Goal: Information Seeking & Learning: Learn about a topic

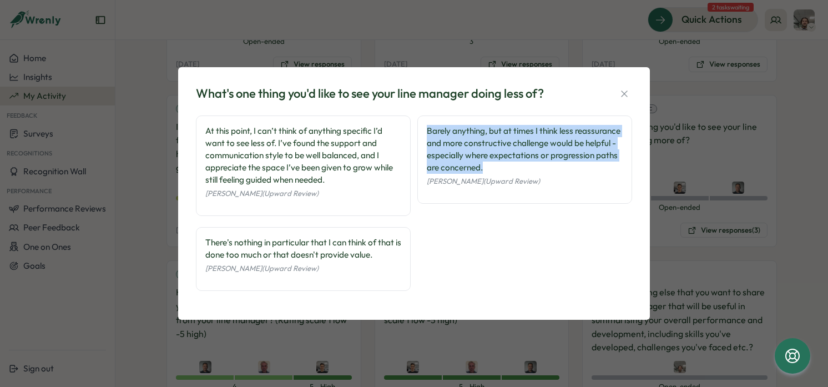
scroll to position [1240, 0]
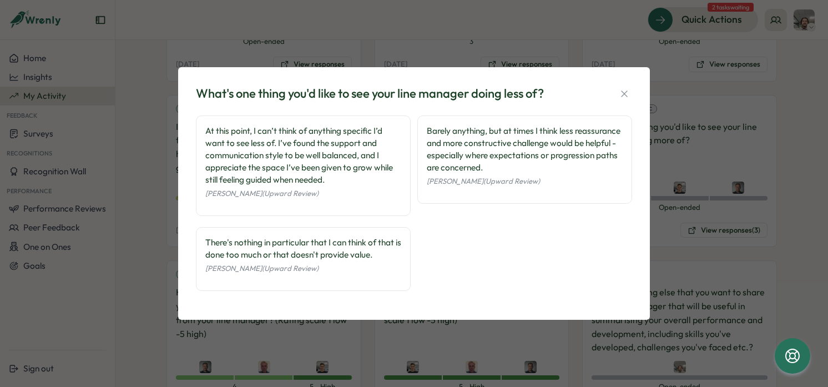
click at [387, 174] on div "At this point, I can’t think of anything specific I’d want to see less of. I’ve…" at bounding box center [303, 155] width 196 height 61
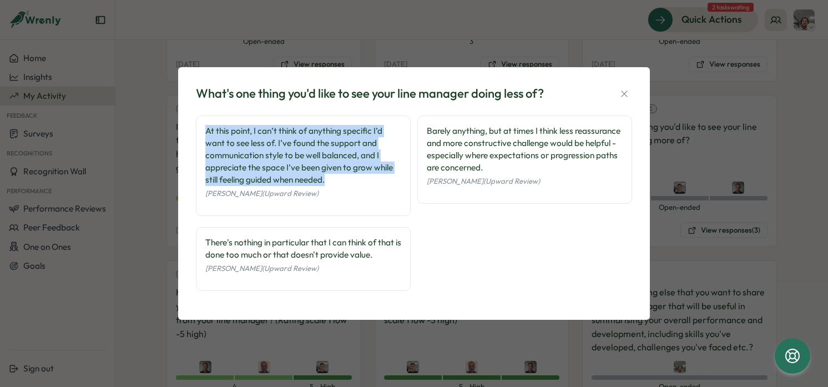
drag, startPoint x: 344, startPoint y: 175, endPoint x: 205, endPoint y: 130, distance: 146.3
click at [205, 130] on div "At this point, I can’t think of anything specific I’d want to see less of. I’ve…" at bounding box center [303, 165] width 215 height 100
copy div "At this point, I can’t think of anything specific I’d want to see less of. I’ve…"
click at [624, 91] on icon "button" at bounding box center [624, 93] width 11 height 11
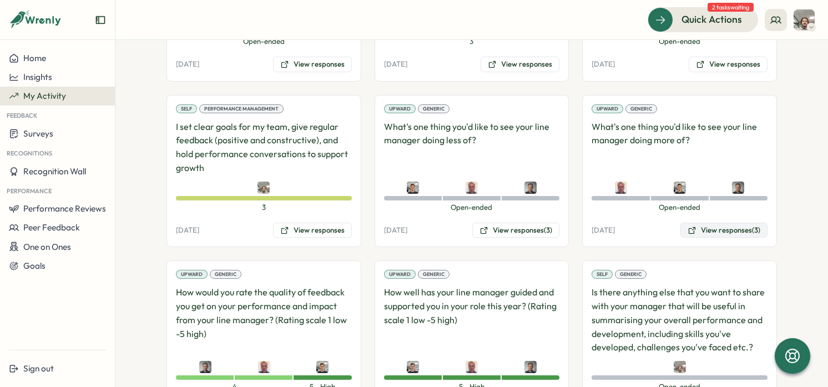
click at [723, 230] on button "View responses (3)" at bounding box center [723, 230] width 87 height 16
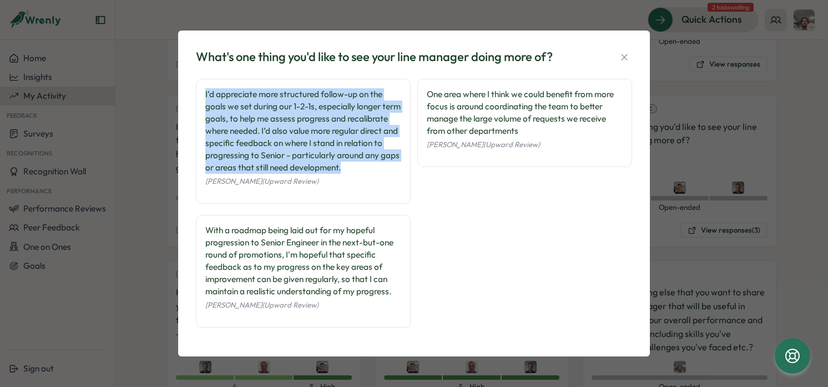
drag, startPoint x: 222, startPoint y: 148, endPoint x: 330, endPoint y: 112, distance: 113.3
click at [185, 94] on div "What's one thing you'd like to see your line manager doing more of? I’d appreci…" at bounding box center [414, 193] width 472 height 325
click at [337, 113] on div "I’d appreciate more structured follow-up on the goals we set during our 1-2-1s,…" at bounding box center [303, 130] width 196 height 85
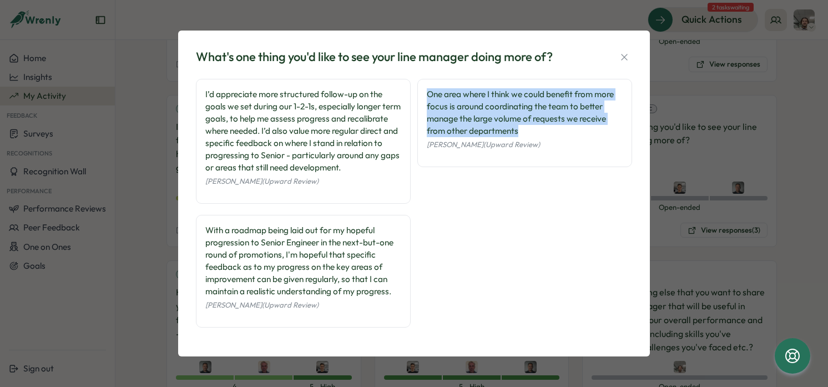
drag, startPoint x: 556, startPoint y: 123, endPoint x: 421, endPoint y: 87, distance: 139.7
click at [421, 87] on div "One area where I think we could benefit from more focus is around coordinating …" at bounding box center [524, 123] width 215 height 88
copy div "One area where I think we could benefit from more focus is around coordinating …"
click at [621, 57] on icon "button" at bounding box center [624, 57] width 11 height 11
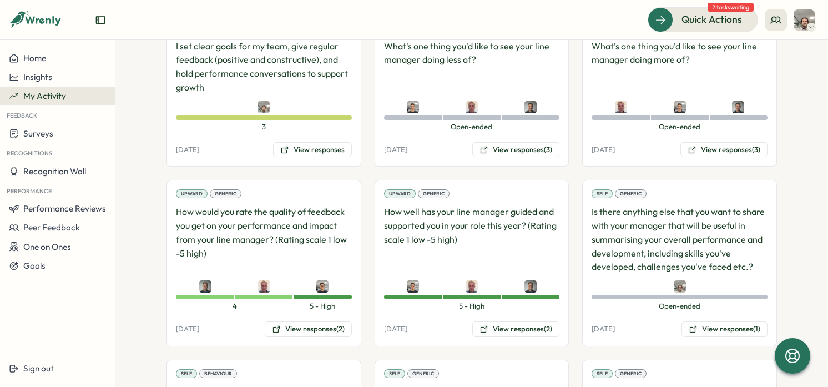
scroll to position [1323, 0]
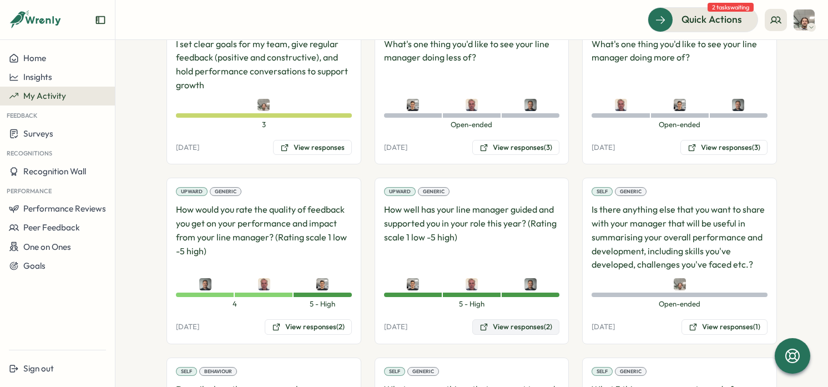
click at [527, 326] on button "View responses (2)" at bounding box center [515, 327] width 87 height 16
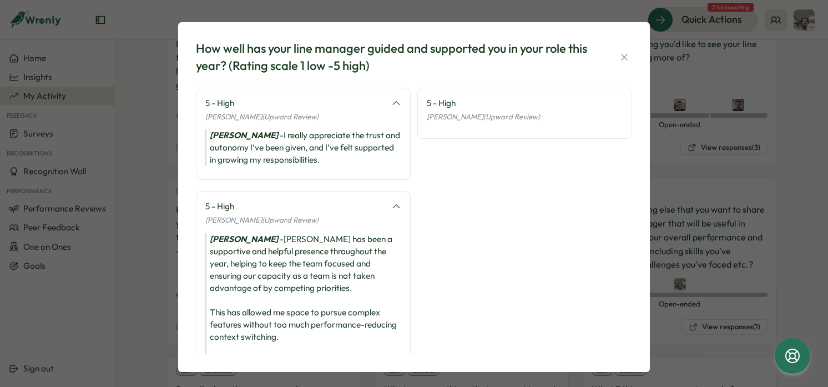
click at [99, 178] on div "How well has your line manager guided and supported you in your role this year?…" at bounding box center [414, 193] width 828 height 387
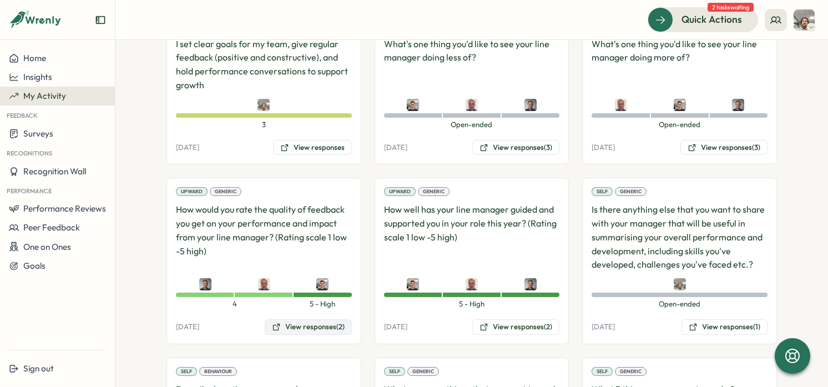
click at [313, 322] on button "View responses (2)" at bounding box center [308, 327] width 87 height 16
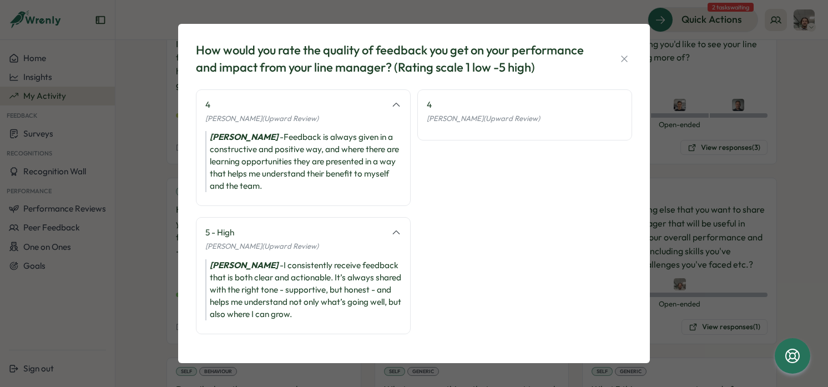
click at [128, 211] on div "How would you rate the quality of feedback you get on your performance and impa…" at bounding box center [414, 193] width 828 height 387
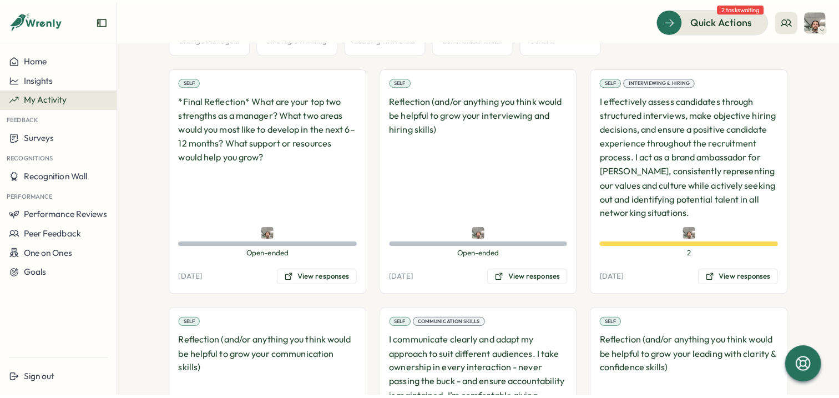
scroll to position [0, 0]
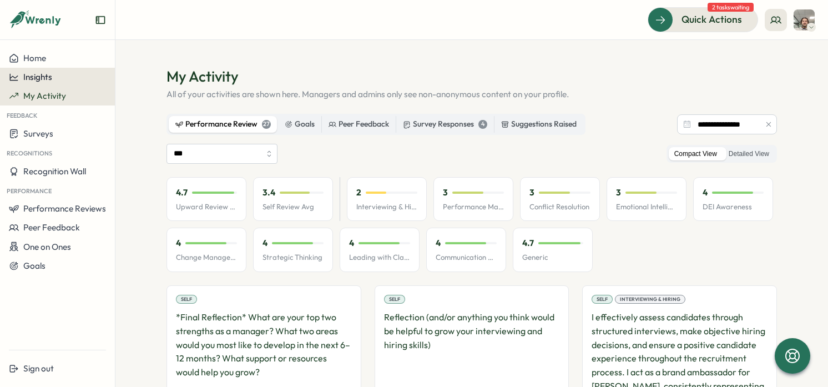
click at [72, 80] on div "Insights" at bounding box center [57, 77] width 97 height 10
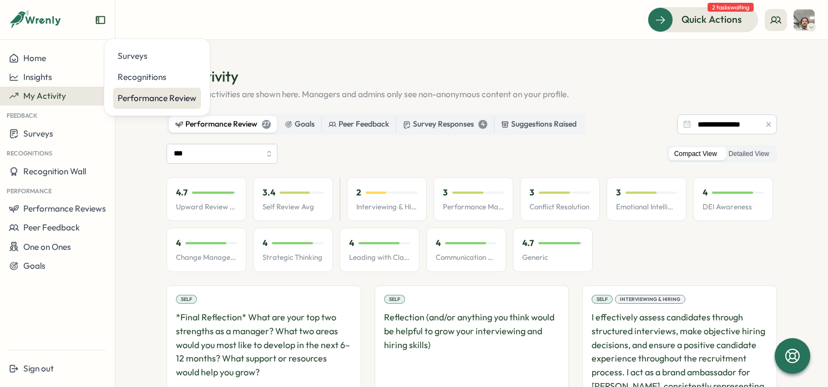
click at [157, 94] on div "Performance Review" at bounding box center [157, 98] width 79 height 12
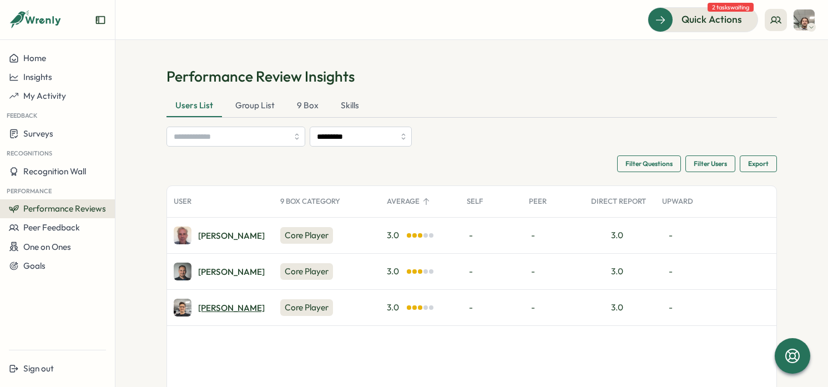
click at [218, 311] on div "[PERSON_NAME]" at bounding box center [231, 307] width 67 height 8
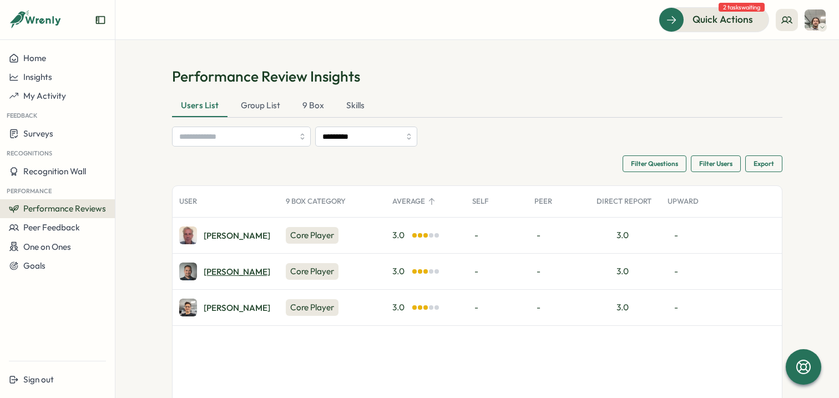
click at [225, 272] on div "[PERSON_NAME]" at bounding box center [237, 271] width 67 height 8
click at [414, 63] on section "Performance Review Insights Users List Group List 9 Box Skills ********* Filter…" at bounding box center [476, 219] width 723 height 358
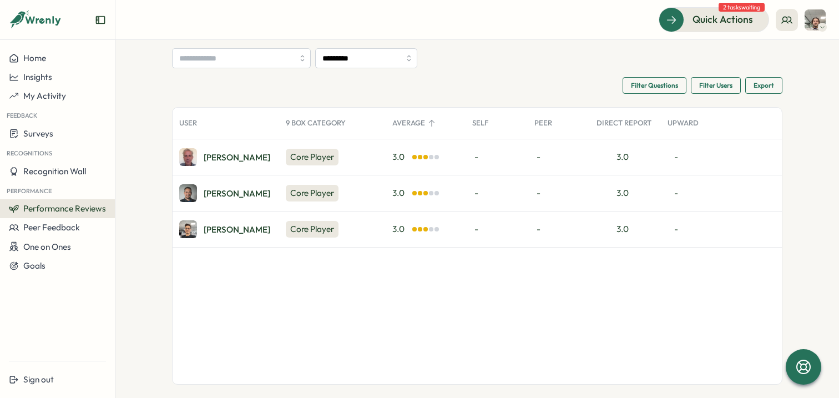
scroll to position [84, 0]
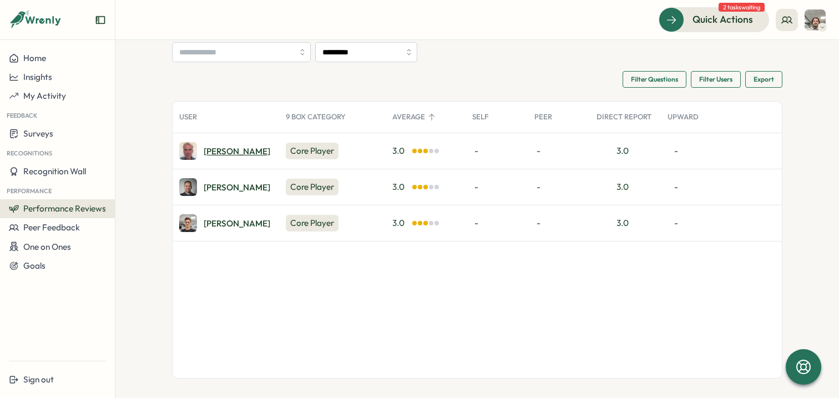
click at [214, 155] on div "[PERSON_NAME]" at bounding box center [237, 151] width 67 height 8
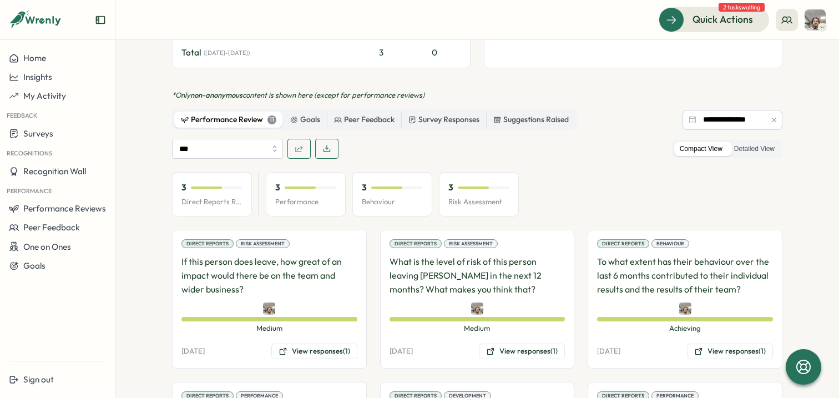
scroll to position [591, 0]
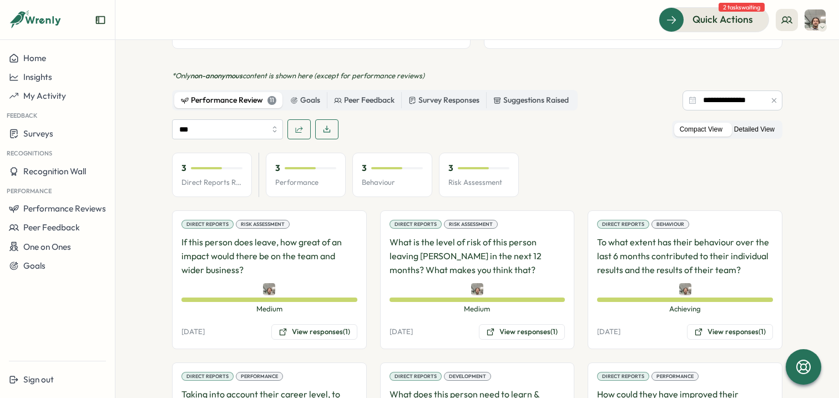
click at [734, 123] on label "Detailed View" at bounding box center [754, 130] width 52 height 14
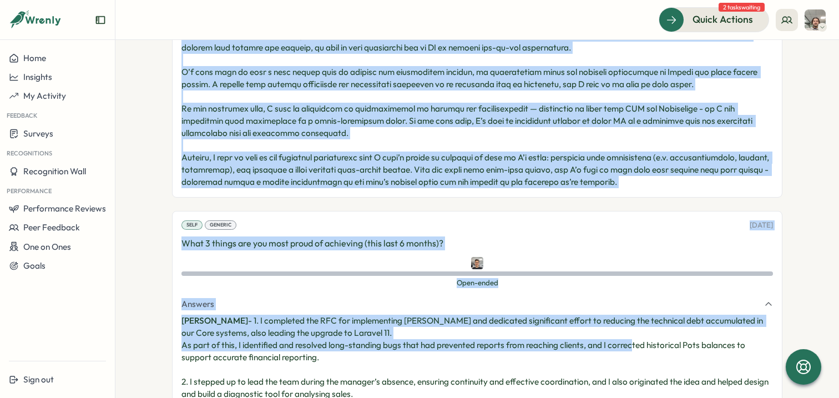
scroll to position [2618, 0]
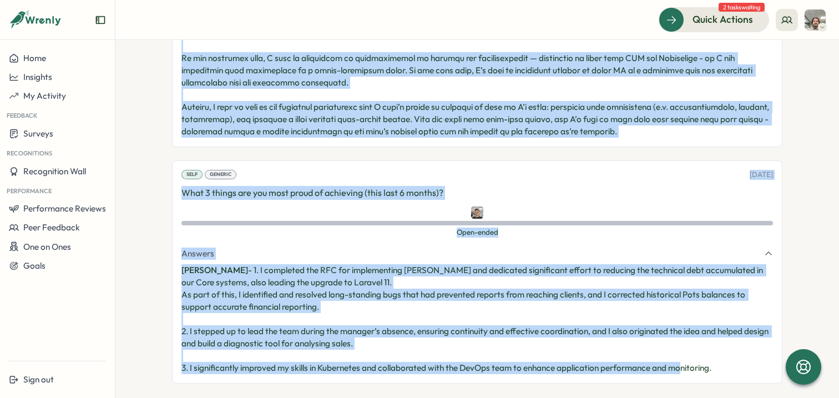
drag, startPoint x: 179, startPoint y: 86, endPoint x: 737, endPoint y: 358, distance: 621.1
copy div "To what extent has their behaviour over the last 6 months contributed to their …"
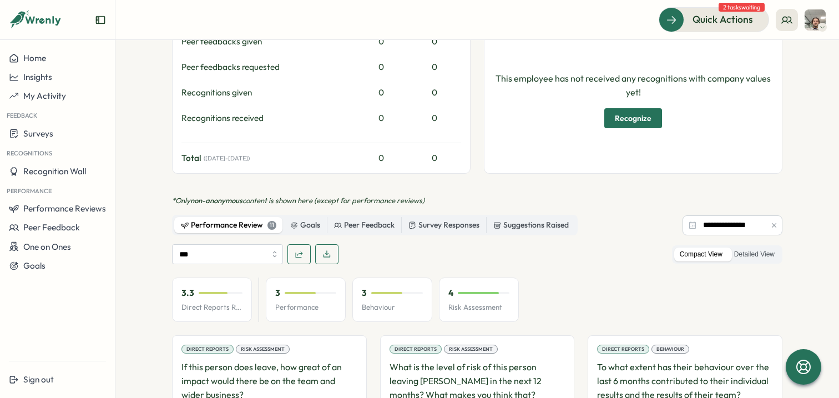
scroll to position [479, 0]
click at [760, 247] on label "Detailed View" at bounding box center [754, 254] width 52 height 14
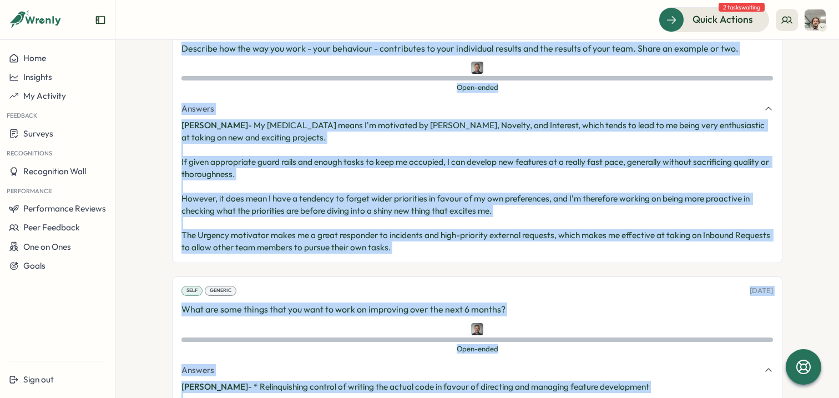
scroll to position [2398, 0]
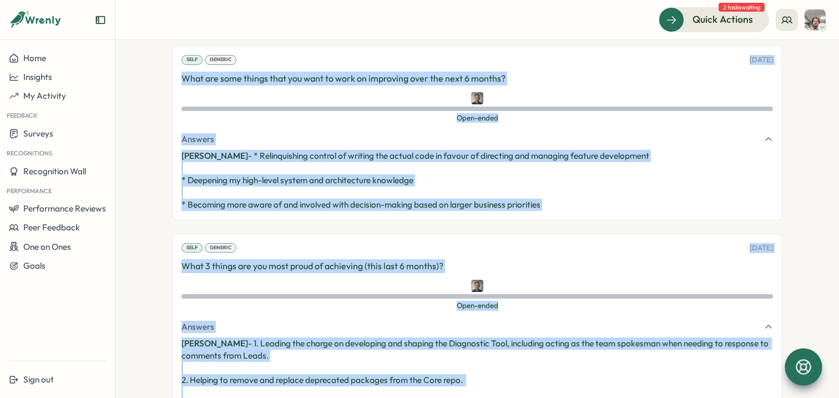
drag, startPoint x: 221, startPoint y: 102, endPoint x: 797, endPoint y: 356, distance: 630.0
click at [797, 356] on main "Home Insights My Activity Feedback Surveys Recognitions Recognition Wall Perfor…" at bounding box center [419, 199] width 839 height 398
copy main "To what extent has their behaviour over the last 6 months contributed to their …"
click at [34, 80] on span "Insights" at bounding box center [37, 77] width 29 height 11
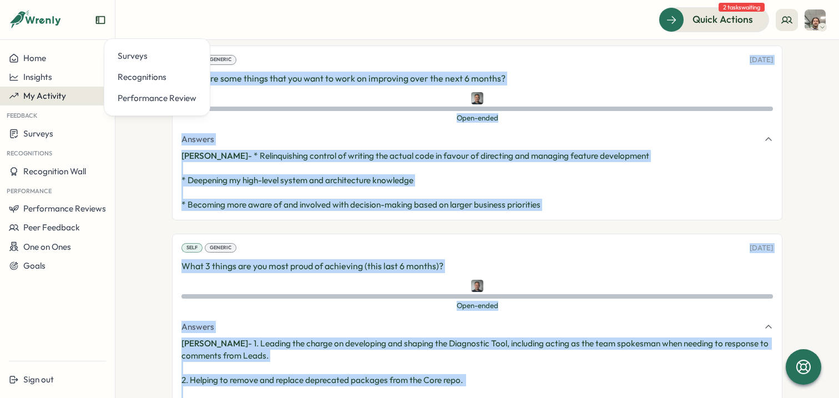
click at [59, 96] on span "My Activity" at bounding box center [44, 95] width 43 height 11
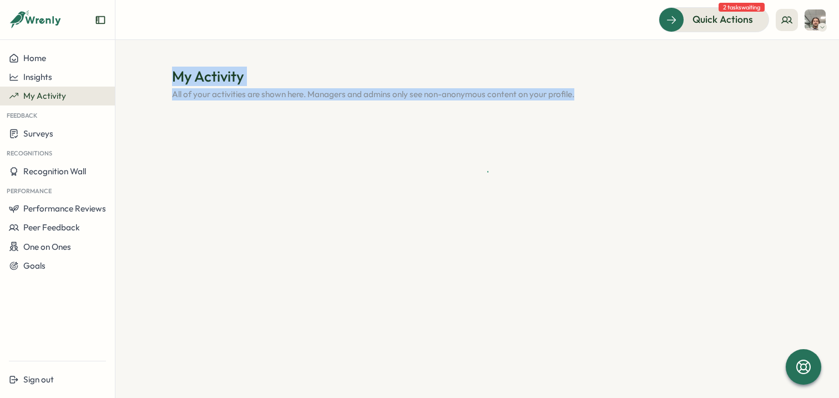
click at [483, 60] on section "My Activity All of your activities are shown here. Managers and admins only see…" at bounding box center [476, 219] width 723 height 358
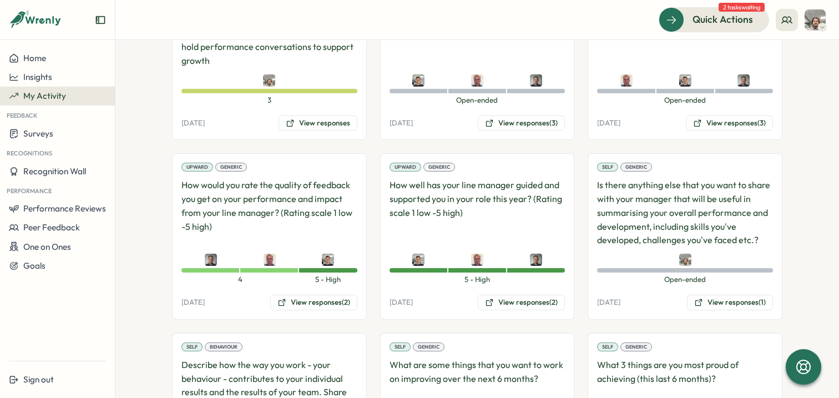
scroll to position [1361, 0]
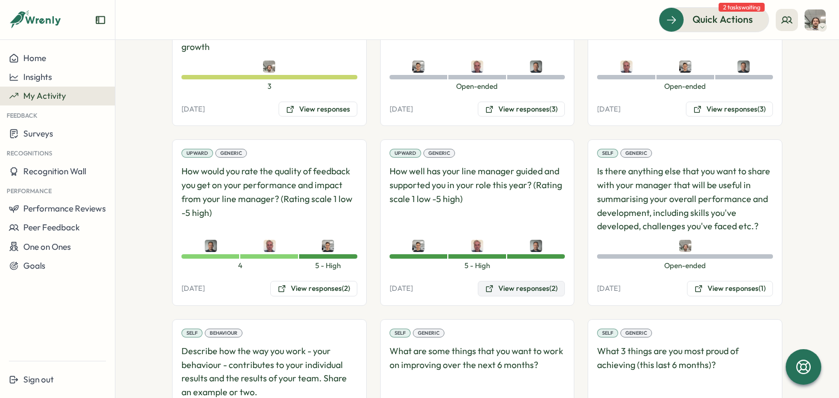
click at [540, 292] on button "View responses (2)" at bounding box center [521, 289] width 87 height 16
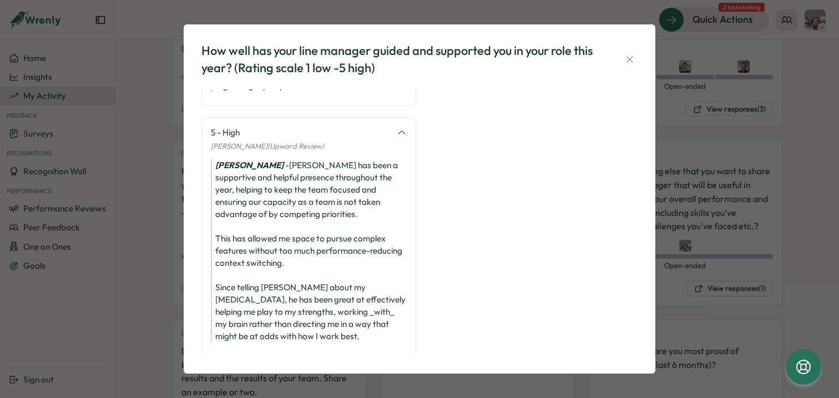
scroll to position [87, 0]
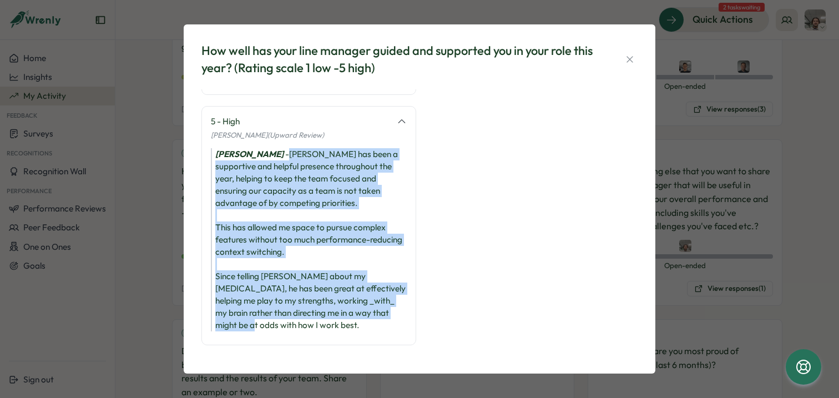
drag, startPoint x: 284, startPoint y: 149, endPoint x: 349, endPoint y: 324, distance: 186.6
click at [349, 324] on div "Jamie Batabyal - Greg has been a supportive and helpful presence throughout the…" at bounding box center [309, 239] width 196 height 183
copy div "Greg has been a supportive and helpful presence throughout the year, helping to…"
click at [145, 174] on div "How well has your line manager guided and supported you in your role this year?…" at bounding box center [419, 199] width 839 height 398
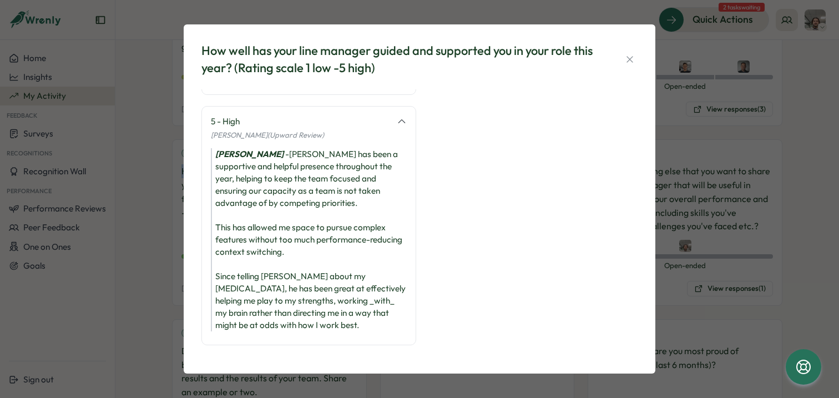
click at [145, 174] on section "**********" at bounding box center [476, 219] width 723 height 358
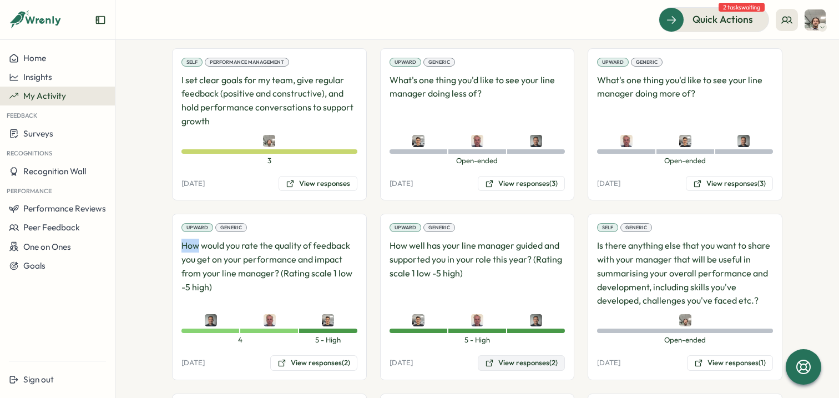
scroll to position [1289, 0]
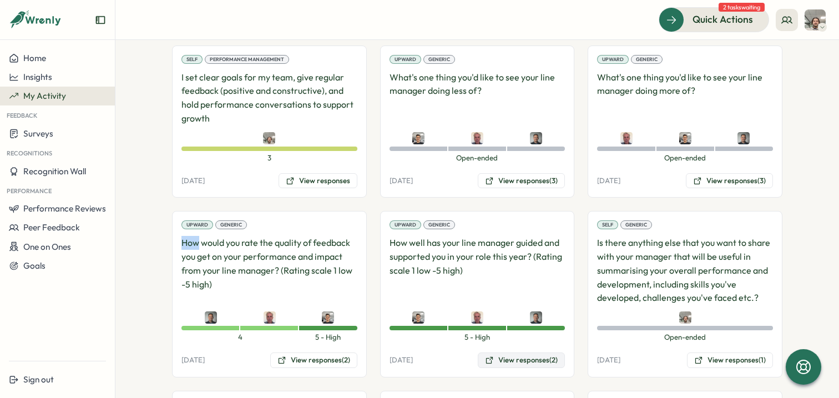
click at [530, 362] on button "View responses (2)" at bounding box center [521, 360] width 87 height 16
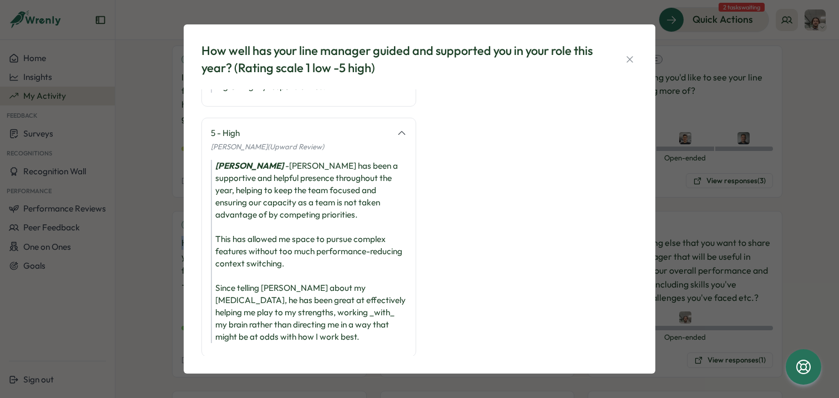
scroll to position [87, 0]
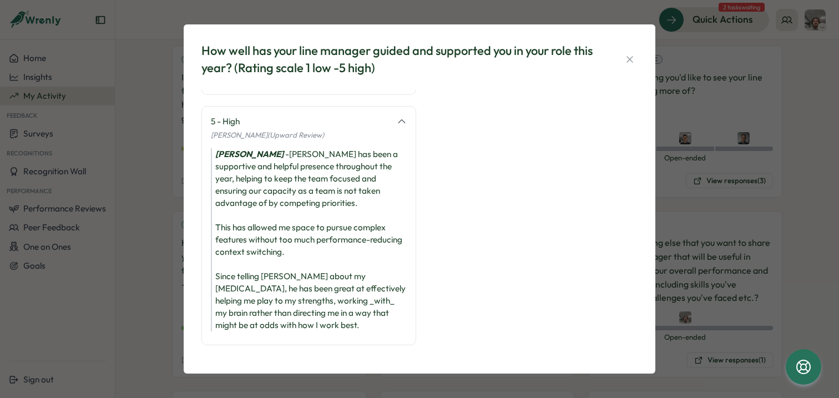
click at [147, 230] on div "How well has your line manager guided and supported you in your role this year?…" at bounding box center [419, 199] width 839 height 398
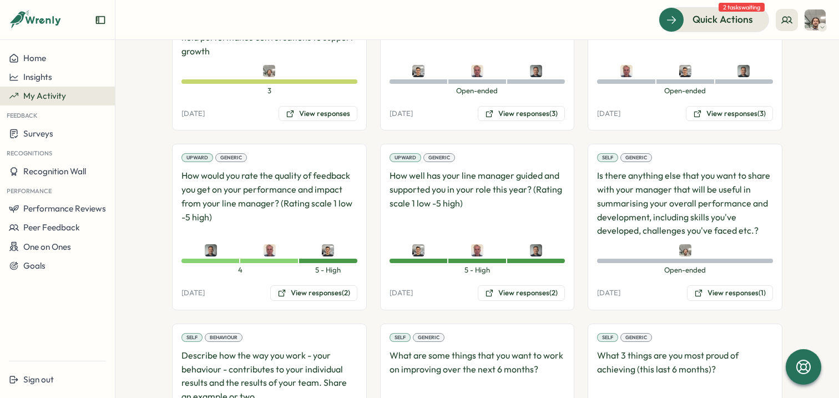
scroll to position [1369, 0]
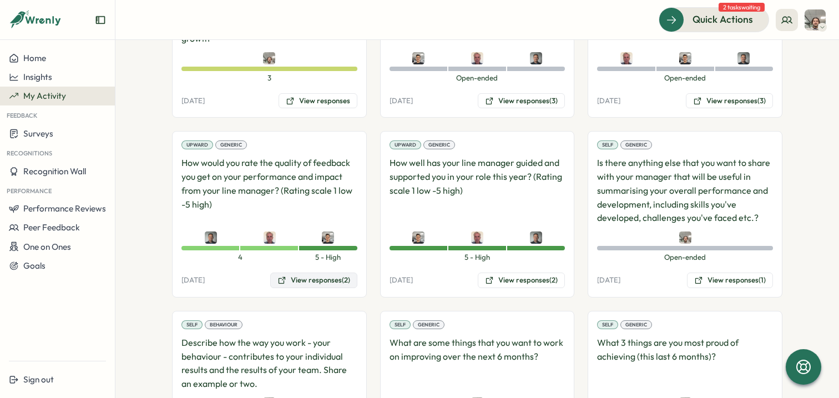
click at [304, 279] on button "View responses (2)" at bounding box center [313, 280] width 87 height 16
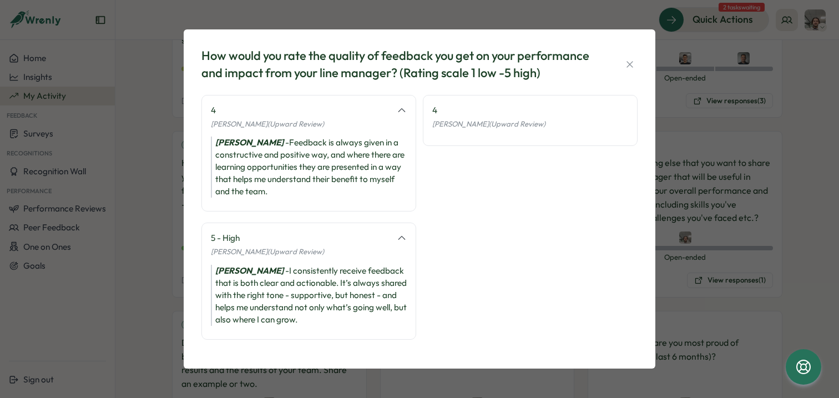
click at [159, 199] on div "How would you rate the quality of feedback you get on your performance and impa…" at bounding box center [419, 199] width 839 height 398
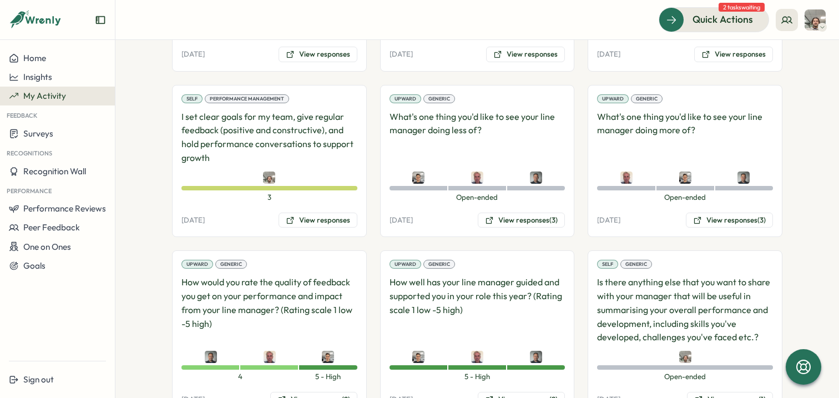
scroll to position [1189, 0]
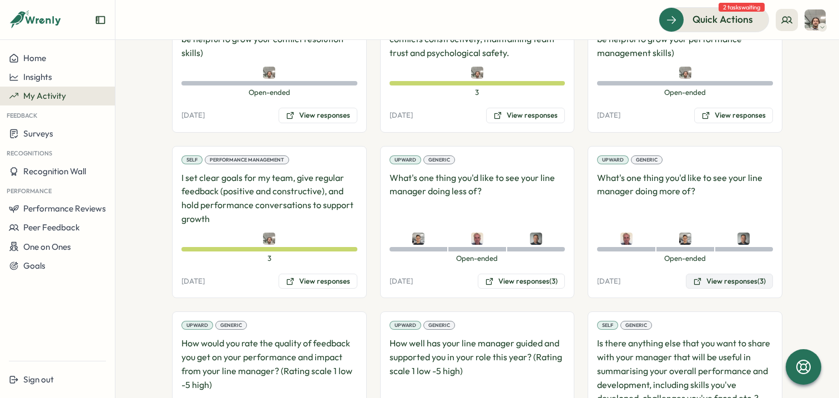
click at [736, 280] on button "View responses (3)" at bounding box center [729, 282] width 87 height 16
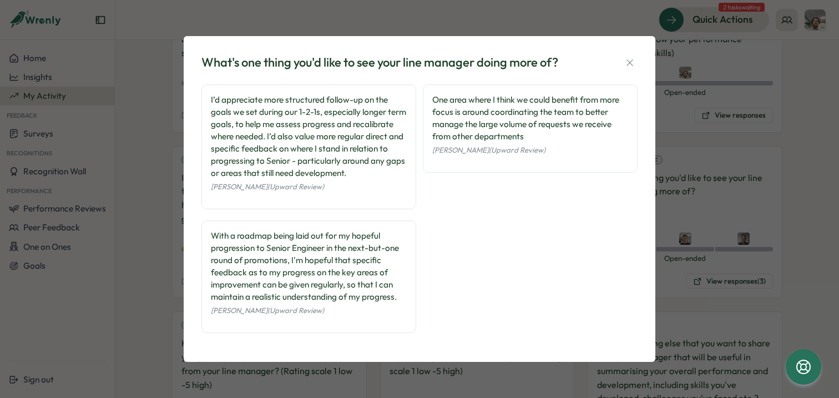
scroll to position [5, 0]
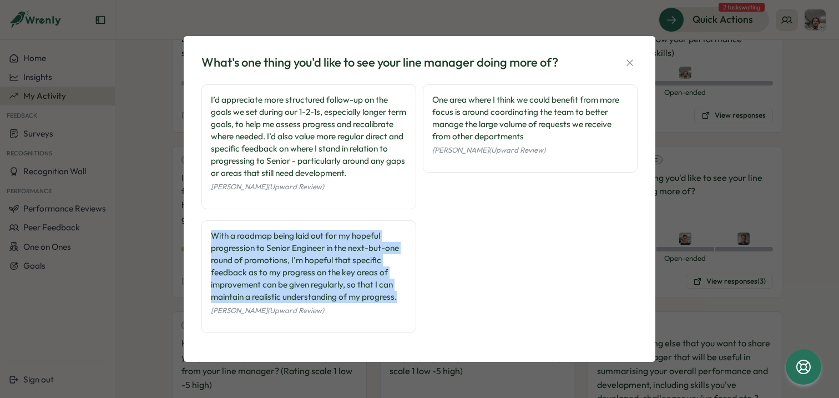
drag, startPoint x: 394, startPoint y: 301, endPoint x: 200, endPoint y: 239, distance: 203.7
click at [200, 239] on div "What's one thing you'd like to see your line manager doing more of? I’d appreci…" at bounding box center [419, 198] width 445 height 298
copy div "With a roadmap being laid out for my hopeful progression to Senior Engineer in …"
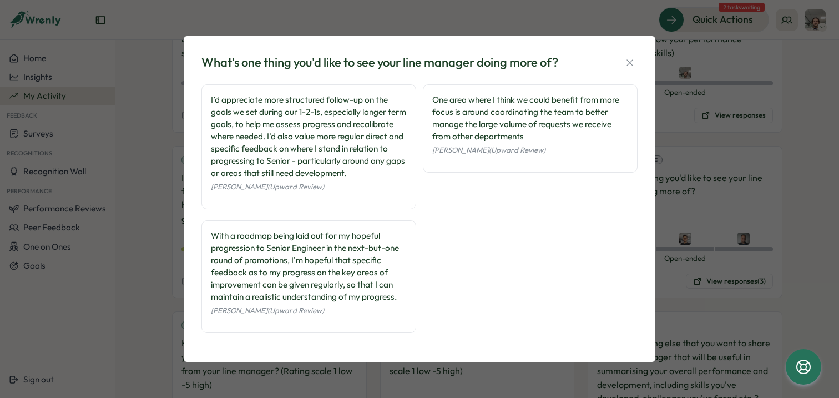
click at [689, 181] on div "What's one thing you'd like to see your line manager doing more of? I’d appreci…" at bounding box center [419, 199] width 839 height 398
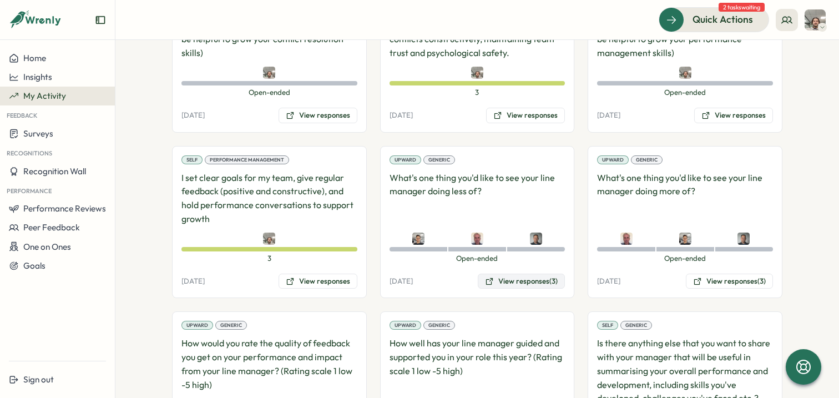
click at [541, 282] on button "View responses (3)" at bounding box center [521, 282] width 87 height 16
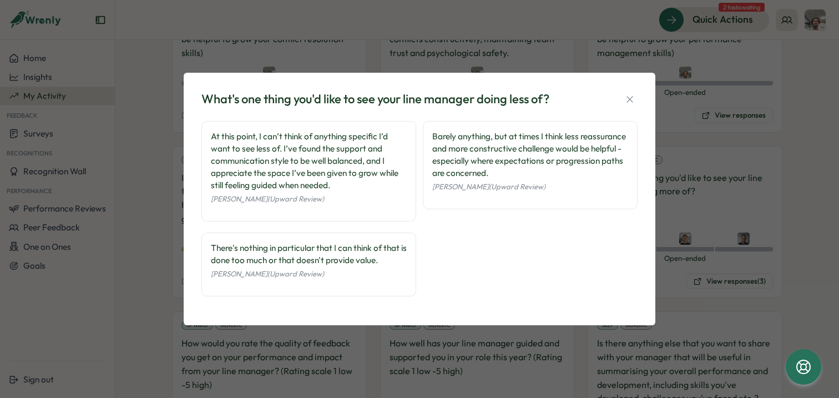
click at [397, 260] on div "There's nothing in particular that I can think of that is done too much or that…" at bounding box center [309, 254] width 196 height 24
click at [503, 244] on div "Barely anything, but at times I think less reassurance and more constructive ch…" at bounding box center [530, 214] width 215 height 186
click at [720, 171] on div "What's one thing you'd like to see your line manager doing less of? At this poi…" at bounding box center [419, 199] width 839 height 398
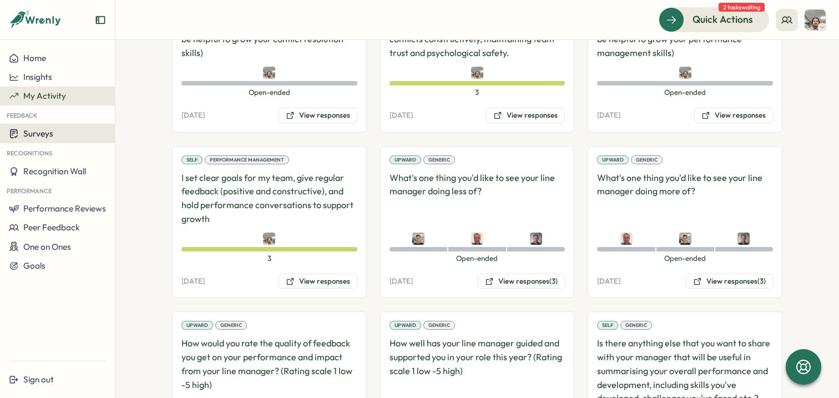
scroll to position [975, 0]
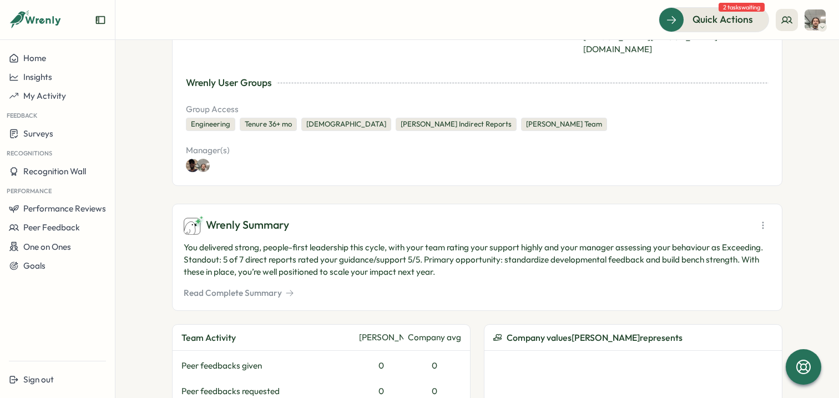
scroll to position [285, 0]
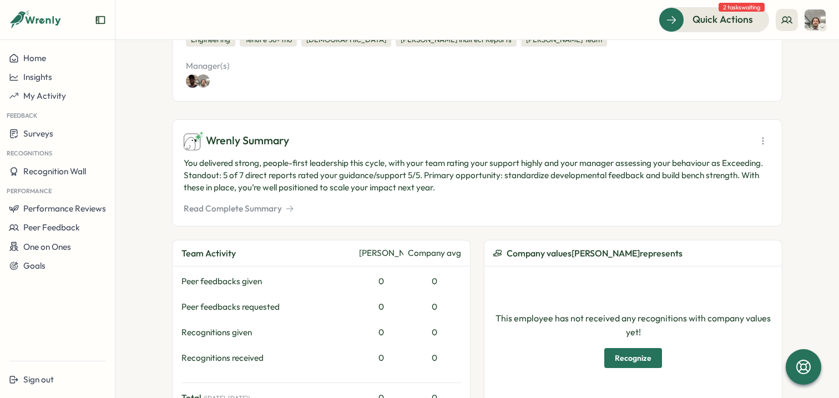
click at [262, 203] on button "Read Complete Summary" at bounding box center [239, 209] width 110 height 12
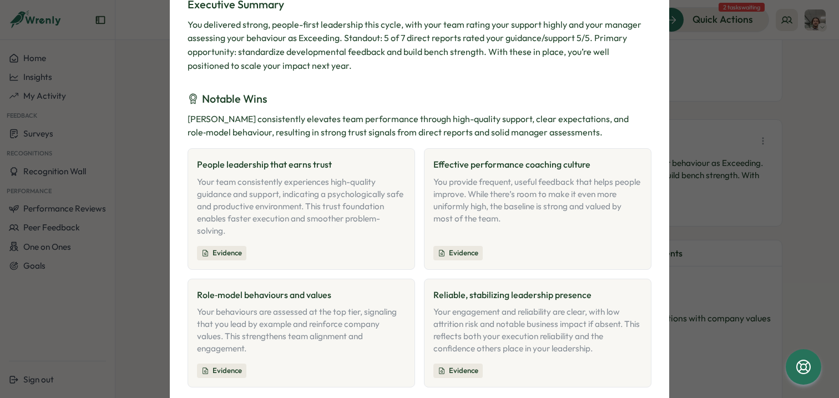
scroll to position [144, 0]
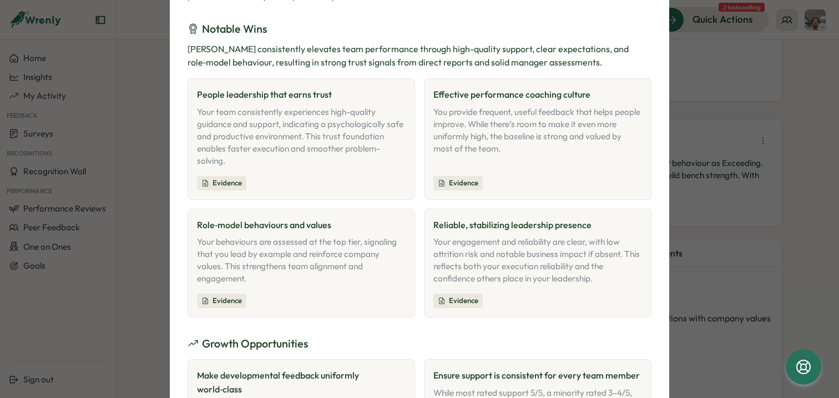
click at [362, 128] on div "Your team consistently experiences high-quality guidance and support, indicatin…" at bounding box center [301, 136] width 209 height 61
drag, startPoint x: 358, startPoint y: 149, endPoint x: 360, endPoint y: 181, distance: 32.3
click at [360, 181] on div "People leadership that earns trust Your team consistently experiences high-qual…" at bounding box center [301, 138] width 227 height 121
click at [360, 181] on div "Evidence" at bounding box center [301, 183] width 209 height 14
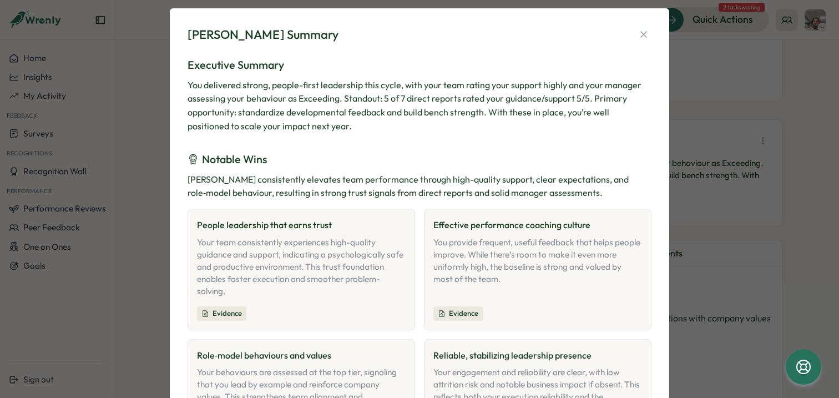
scroll to position [12, 0]
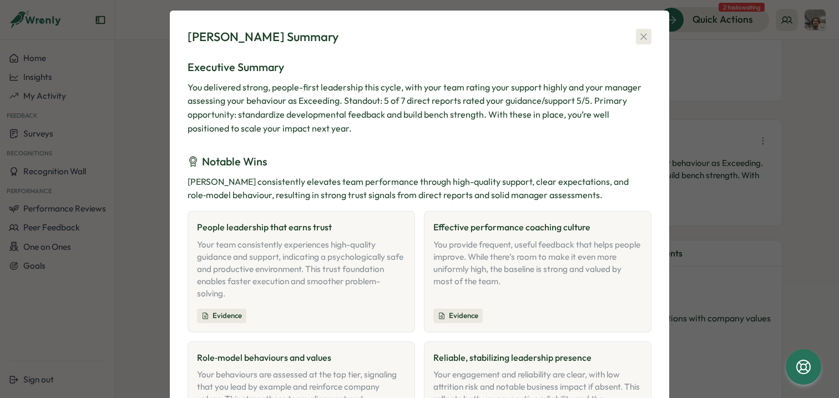
click at [641, 32] on icon "button" at bounding box center [643, 36] width 11 height 11
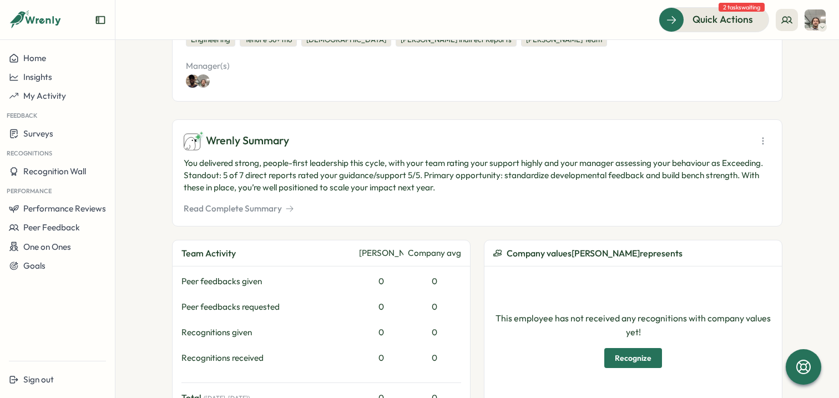
click at [555, 157] on p "You delivered strong, people-first leadership this cycle, with your team rating…" at bounding box center [477, 175] width 587 height 37
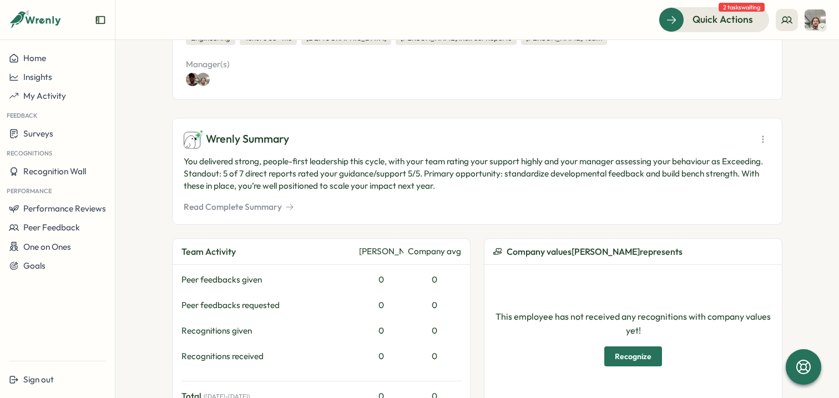
scroll to position [287, 0]
click at [760, 133] on icon at bounding box center [762, 138] width 11 height 11
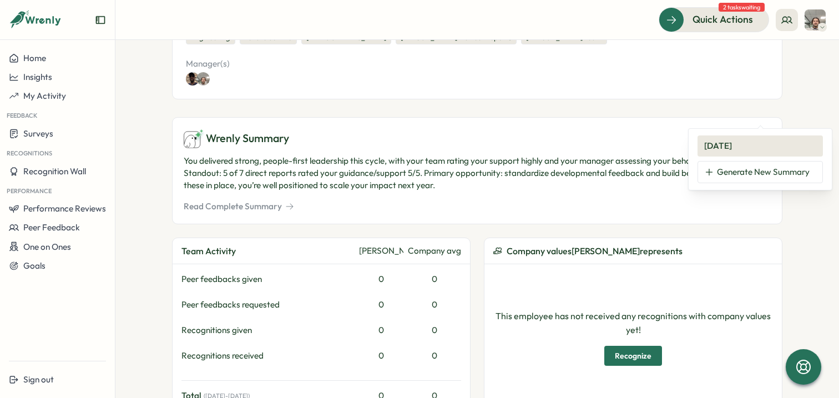
click at [594, 90] on div "David McNair employee Employee Information Work Anniversary Aug 03, 2020 (5 yea…" at bounding box center [477, 113] width 610 height 595
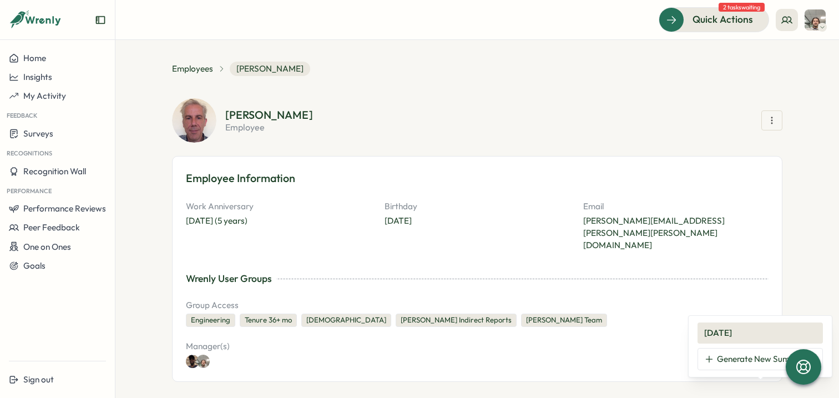
scroll to position [0, 0]
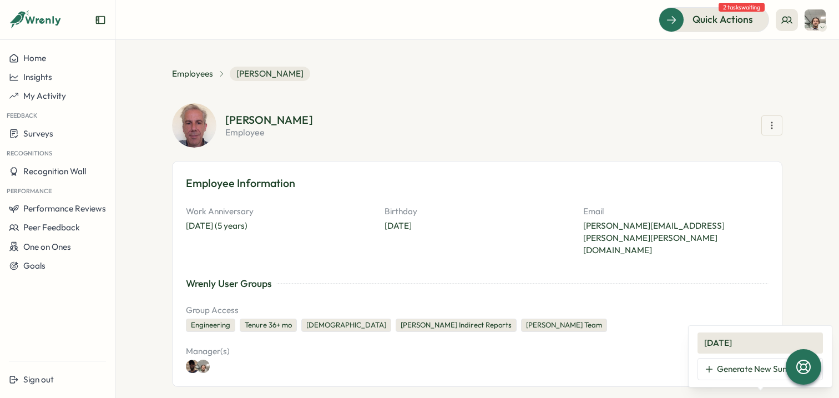
click at [386, 109] on div "David McNair employee" at bounding box center [477, 125] width 610 height 44
